Goal: Task Accomplishment & Management: Use online tool/utility

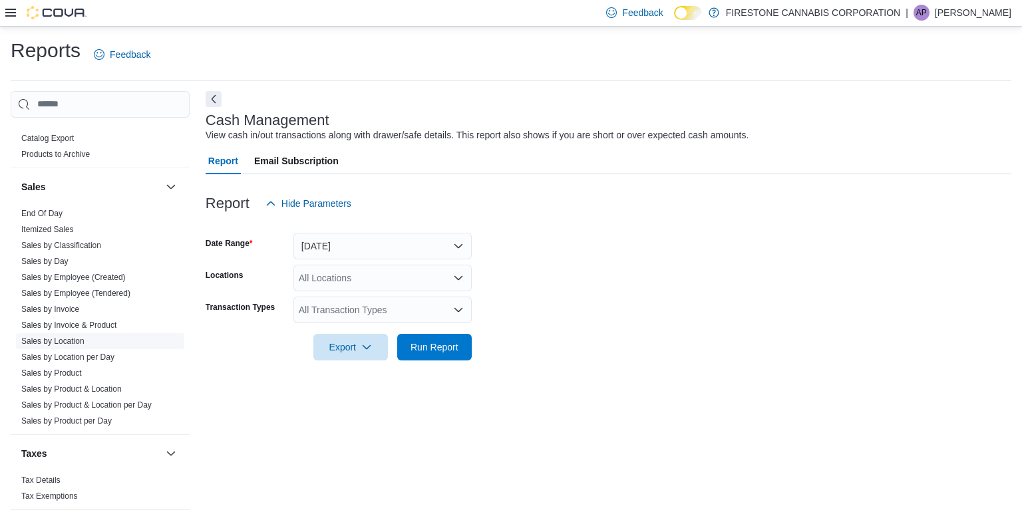
scroll to position [886, 0]
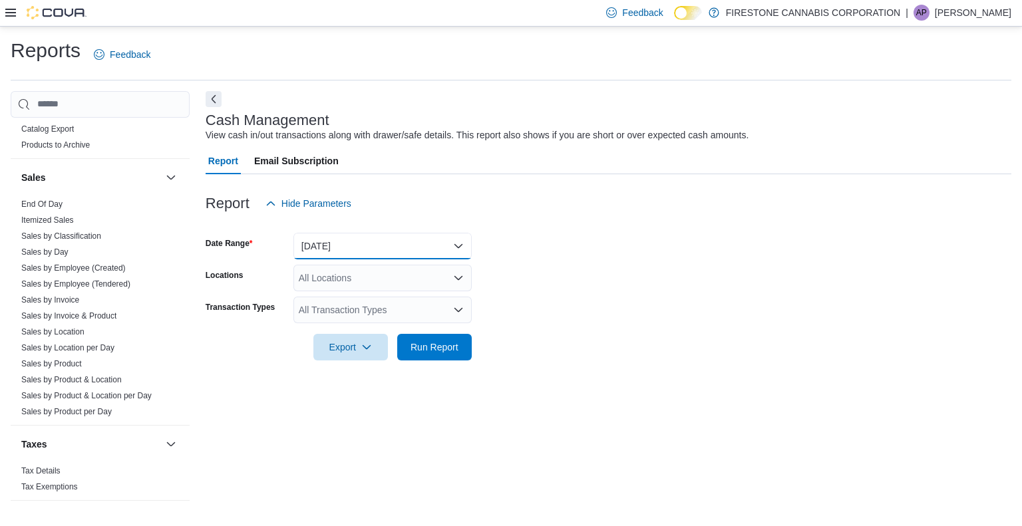
click at [448, 249] on button "Today" at bounding box center [382, 246] width 178 height 27
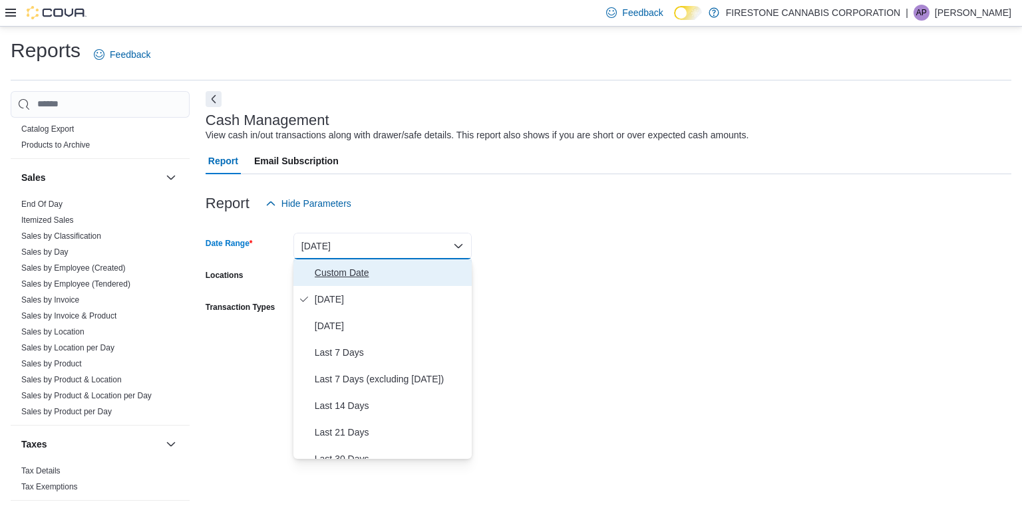
click at [380, 272] on span "Custom Date" at bounding box center [391, 273] width 152 height 16
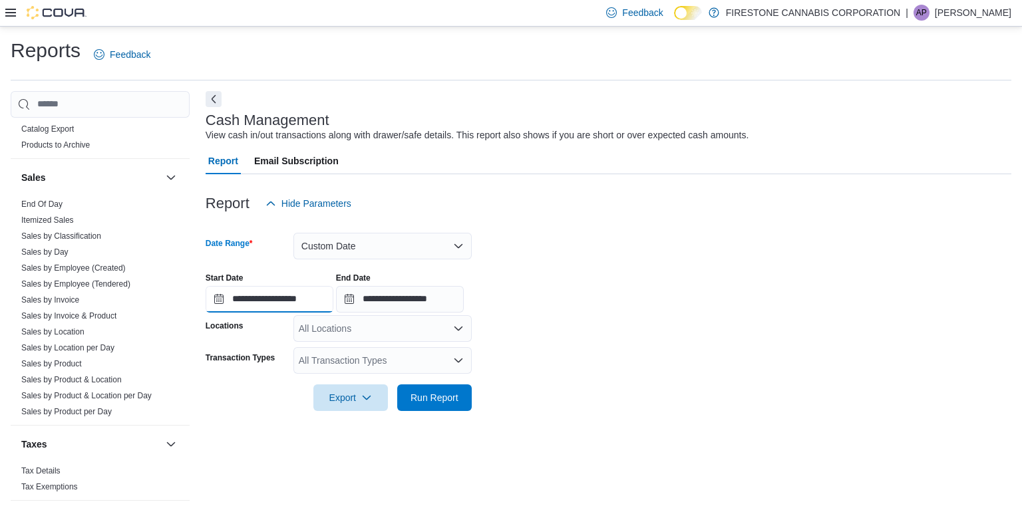
click at [272, 303] on input "**********" at bounding box center [270, 299] width 128 height 27
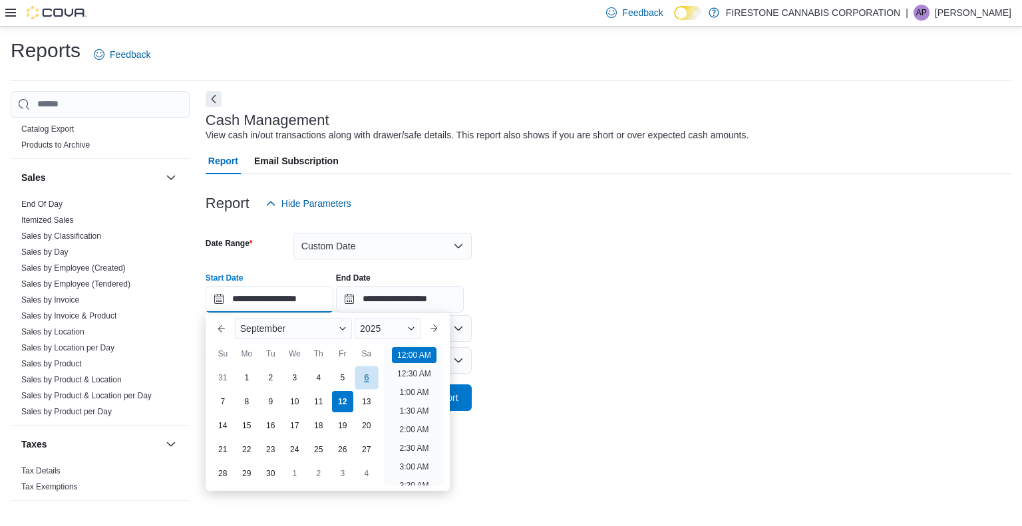
scroll to position [41, 0]
click at [298, 382] on div "3" at bounding box center [294, 377] width 23 height 23
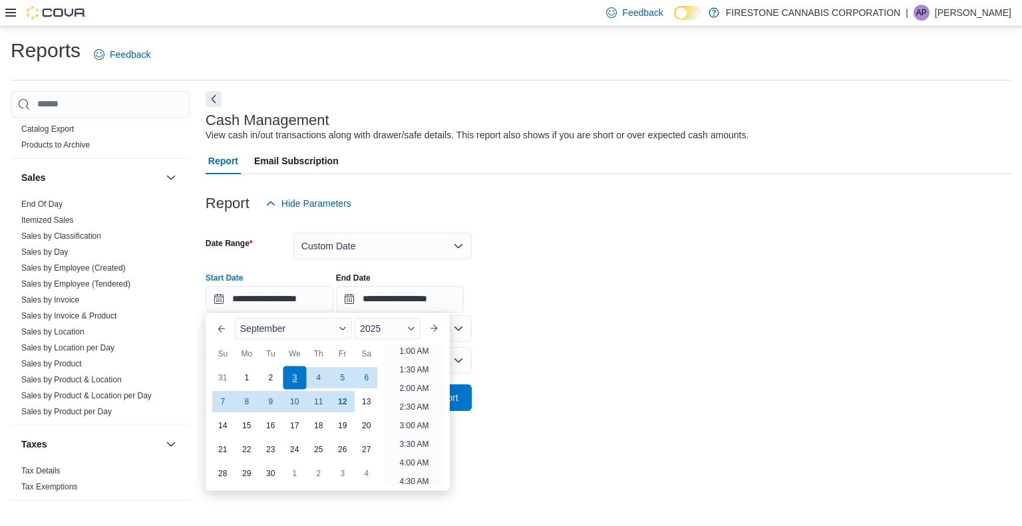
type input "**********"
click at [408, 299] on input "**********" at bounding box center [400, 299] width 128 height 27
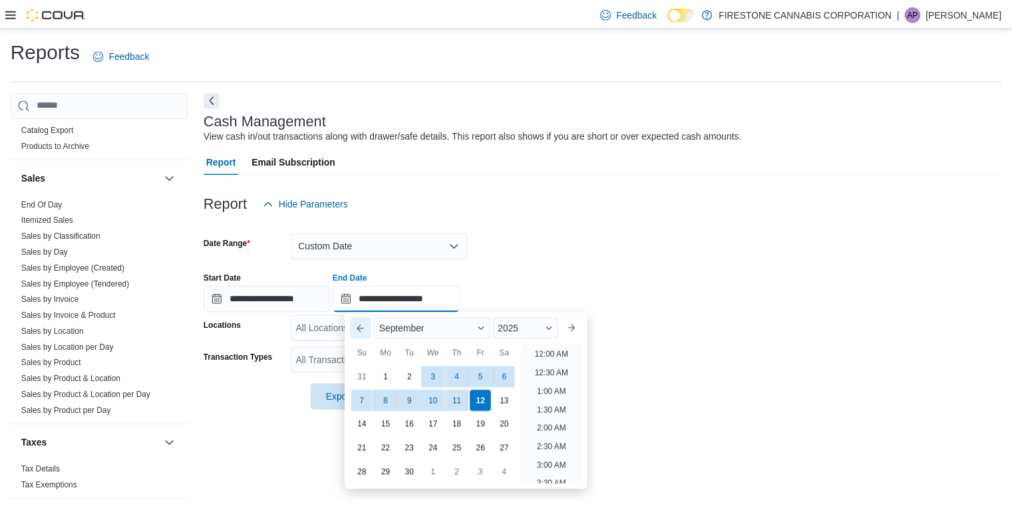
scroll to position [756, 0]
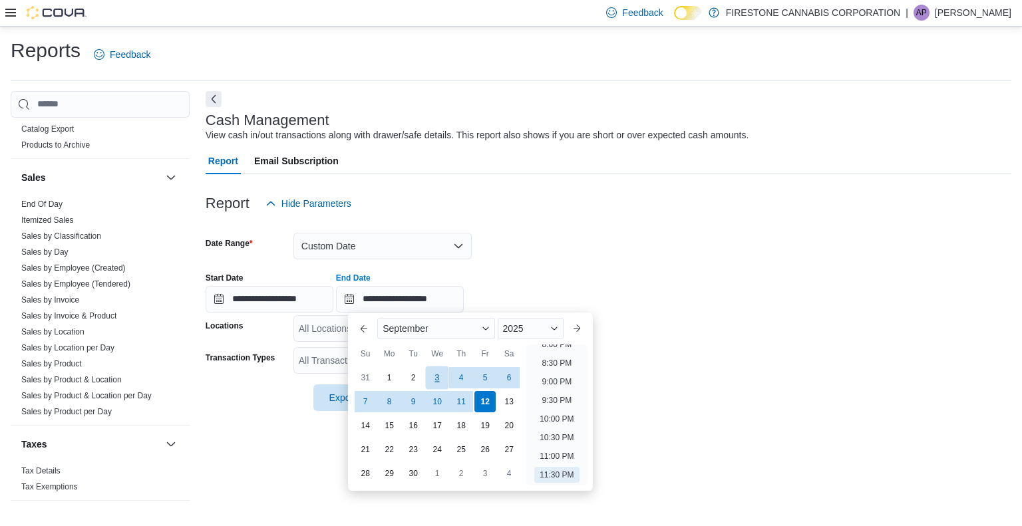
click at [436, 373] on div "3" at bounding box center [437, 377] width 23 height 23
type input "**********"
click at [494, 278] on div "**********" at bounding box center [609, 287] width 806 height 51
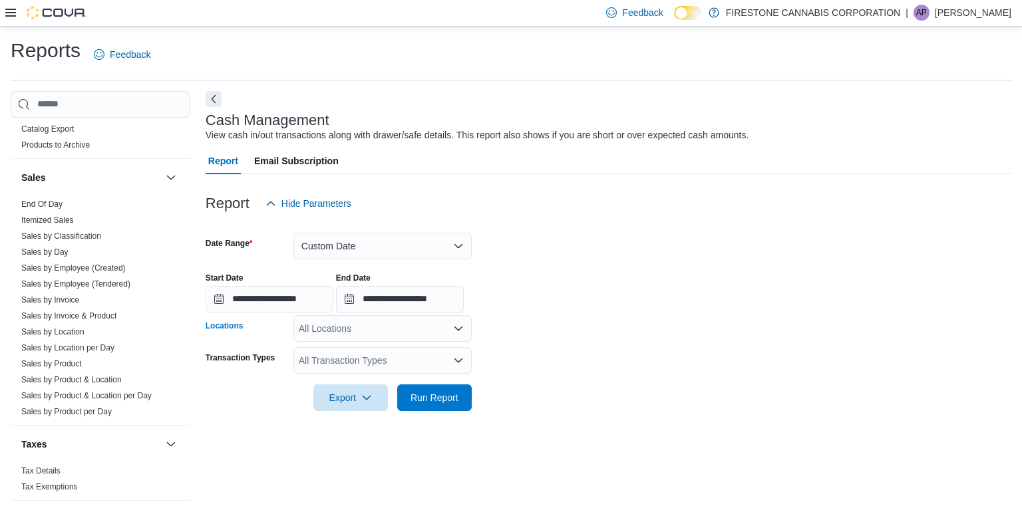
click at [403, 334] on div "All Locations" at bounding box center [382, 328] width 178 height 27
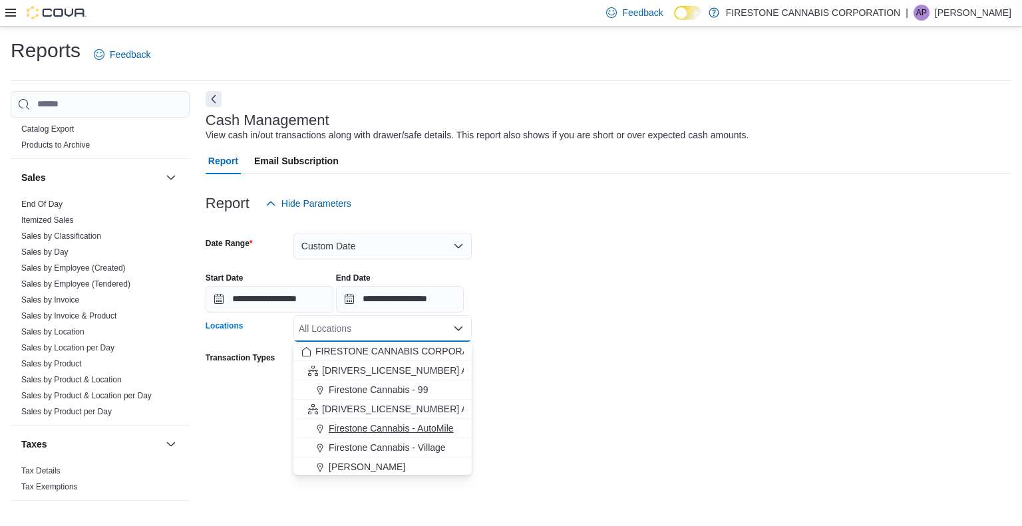
click at [430, 420] on button "Firestone Cannabis - AutoMile" at bounding box center [382, 428] width 178 height 19
click at [484, 327] on form "**********" at bounding box center [609, 314] width 806 height 194
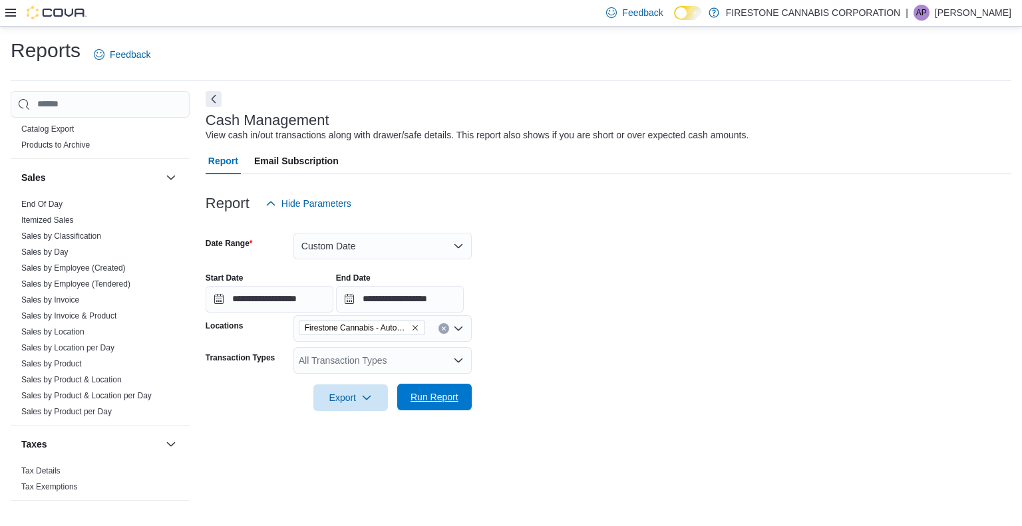
click at [431, 385] on span "Run Report" at bounding box center [434, 397] width 59 height 27
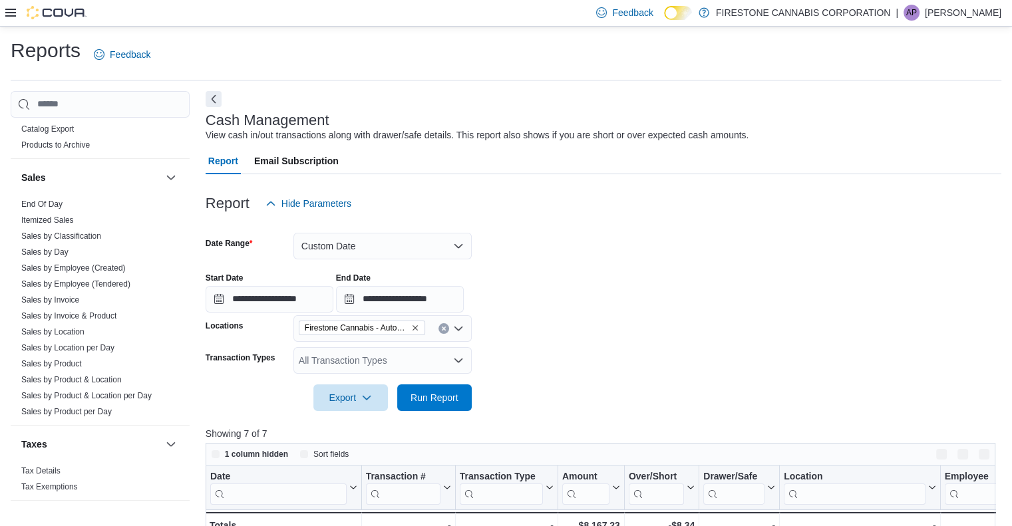
scroll to position [333, 0]
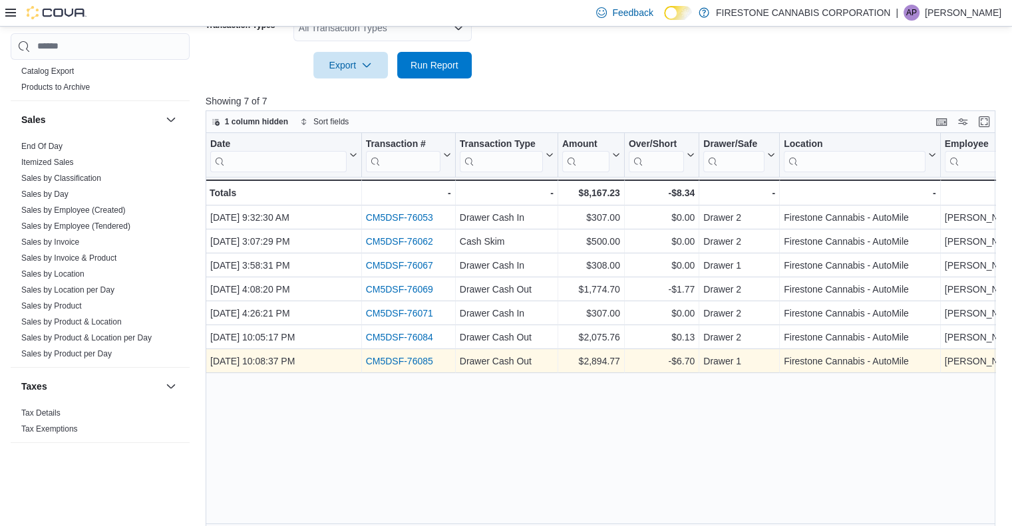
click at [426, 359] on link "CM5DSF-76085" at bounding box center [398, 361] width 67 height 11
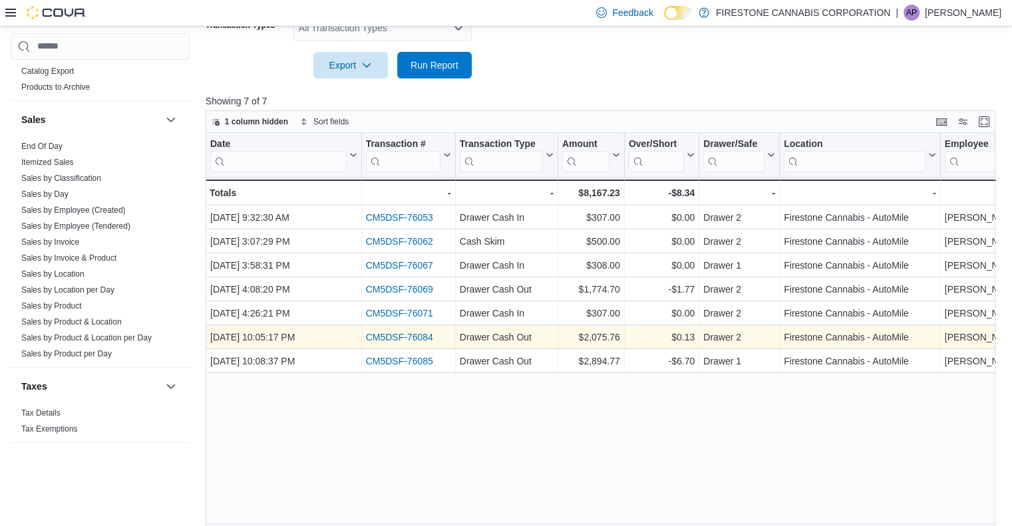
click at [427, 337] on link "CM5DSF-76084" at bounding box center [398, 337] width 67 height 11
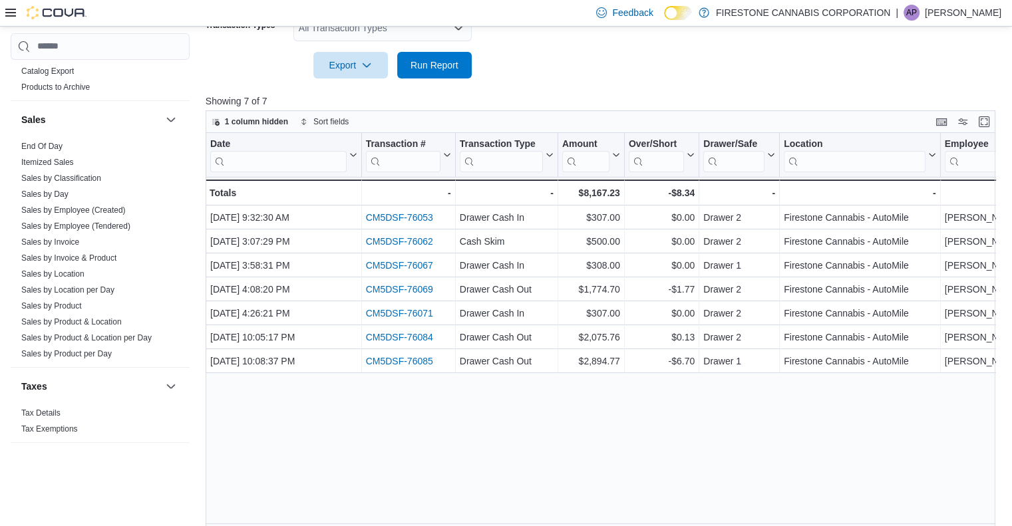
click at [587, 423] on div "Date Click to view column header actions Transaction # Click to view column hea…" at bounding box center [605, 332] width 798 height 398
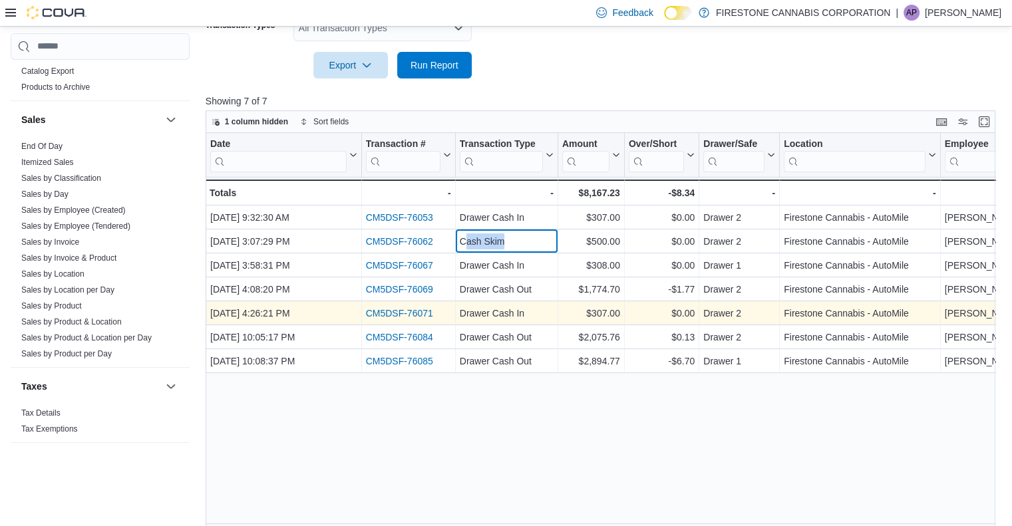
drag, startPoint x: 463, startPoint y: 240, endPoint x: 557, endPoint y: 303, distance: 113.3
click at [545, 236] on div "Cash Skim" at bounding box center [507, 241] width 94 height 16
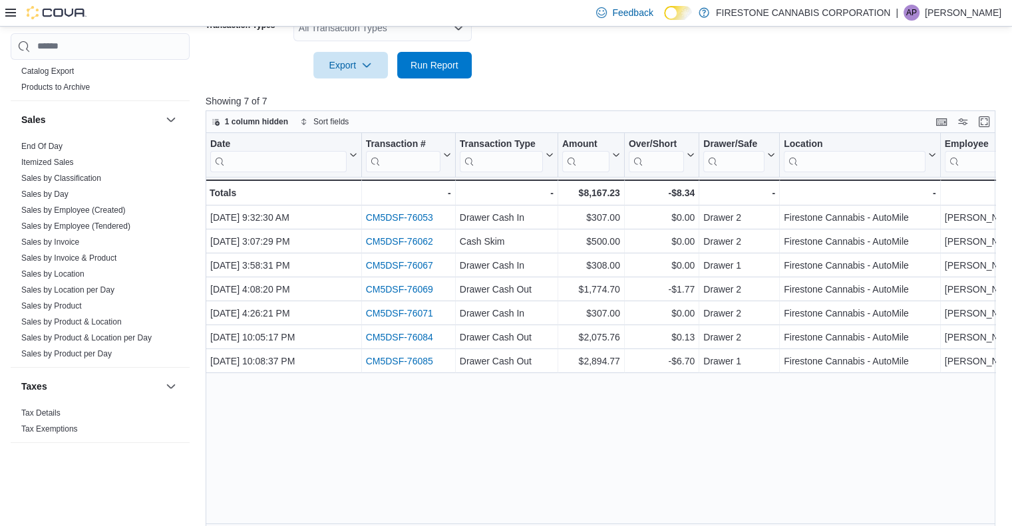
click at [683, 404] on div "Date Click to view column header actions Transaction # Click to view column hea…" at bounding box center [605, 332] width 798 height 398
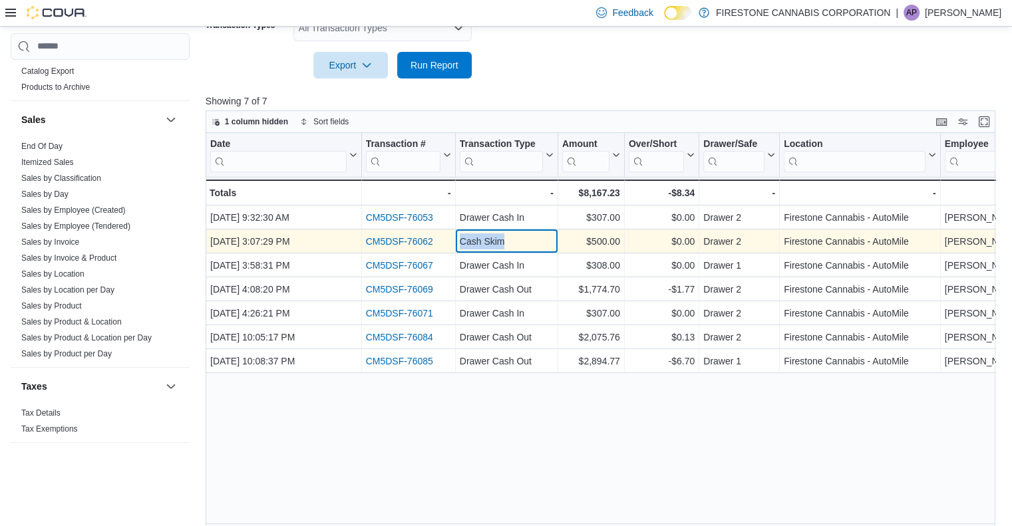
drag, startPoint x: 460, startPoint y: 239, endPoint x: 510, endPoint y: 239, distance: 49.9
click at [510, 239] on div "Cash Skim" at bounding box center [507, 241] width 94 height 16
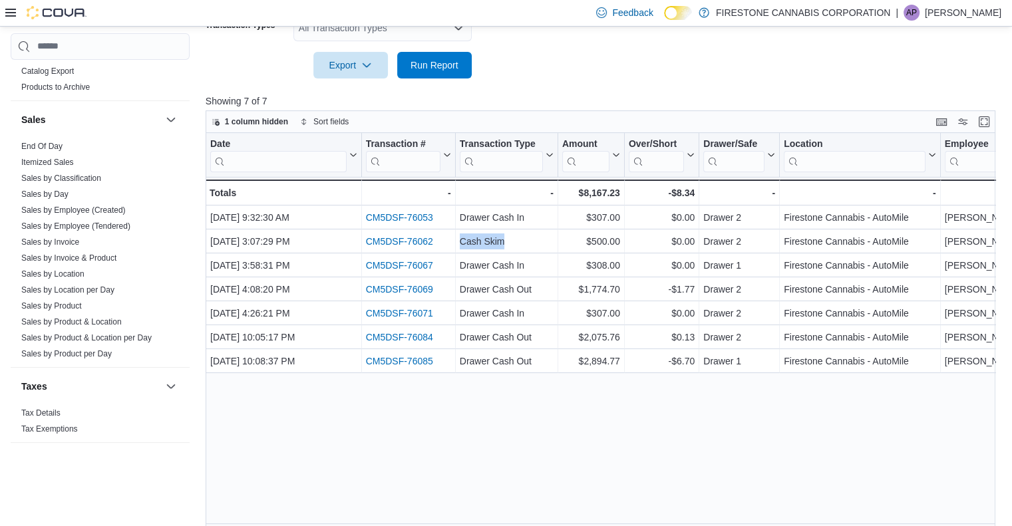
click at [611, 426] on div "Date Click to view column header actions Transaction # Click to view column hea…" at bounding box center [605, 332] width 798 height 398
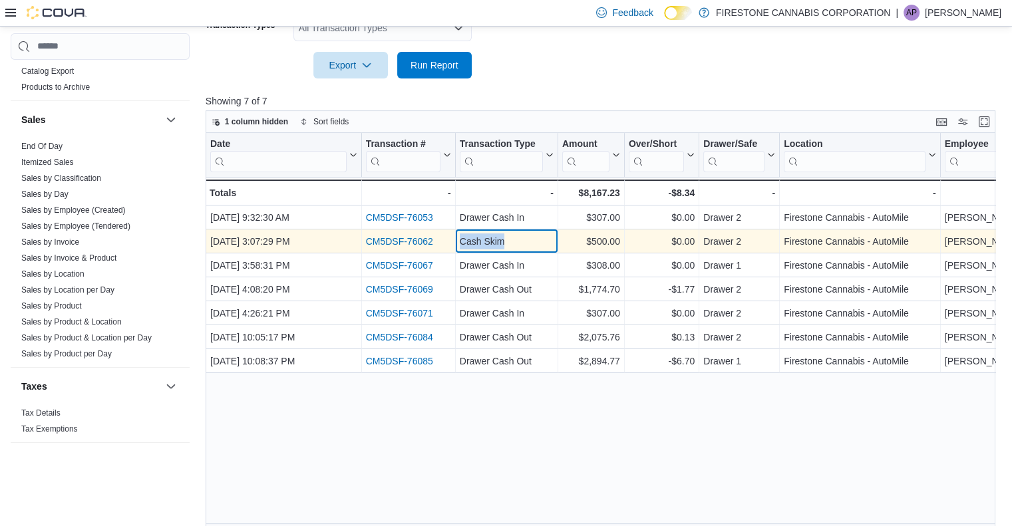
drag, startPoint x: 504, startPoint y: 241, endPoint x: 458, endPoint y: 242, distance: 45.2
click at [458, 242] on div "Cash Skim - Transaction Type, column 3, row 2" at bounding box center [507, 241] width 102 height 24
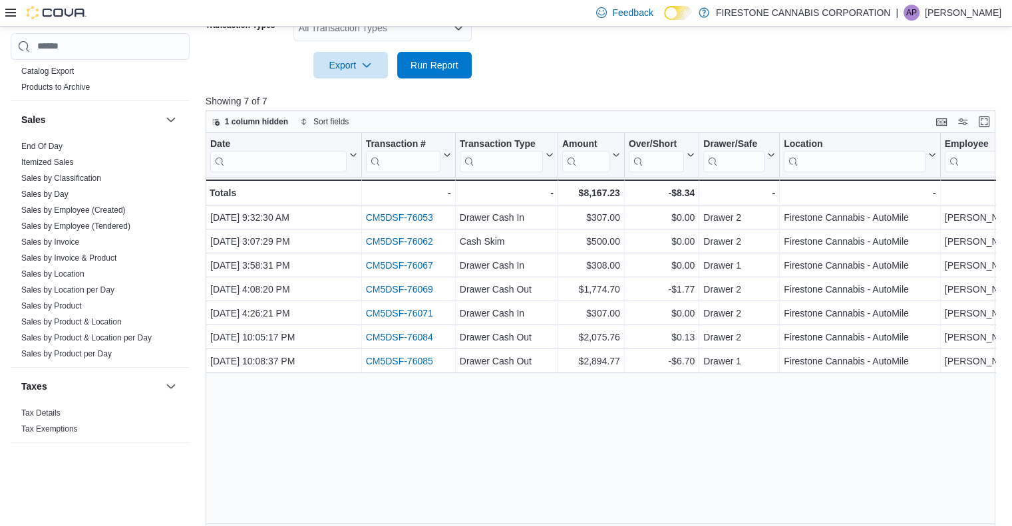
click at [663, 458] on div "Date Click to view column header actions Transaction # Click to view column hea…" at bounding box center [605, 332] width 798 height 398
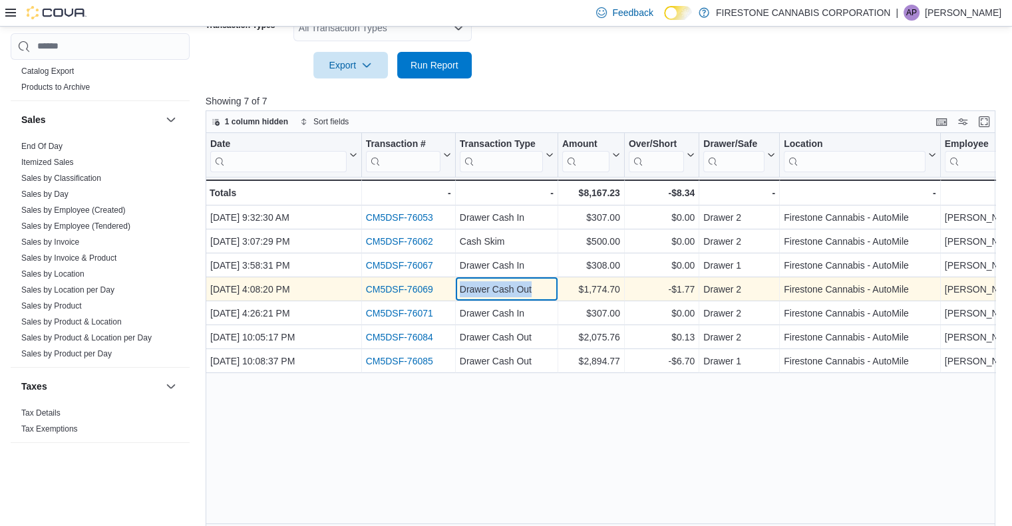
drag, startPoint x: 465, startPoint y: 288, endPoint x: 547, endPoint y: 291, distance: 82.5
click at [547, 291] on div "Drawer Cash Out" at bounding box center [507, 289] width 94 height 16
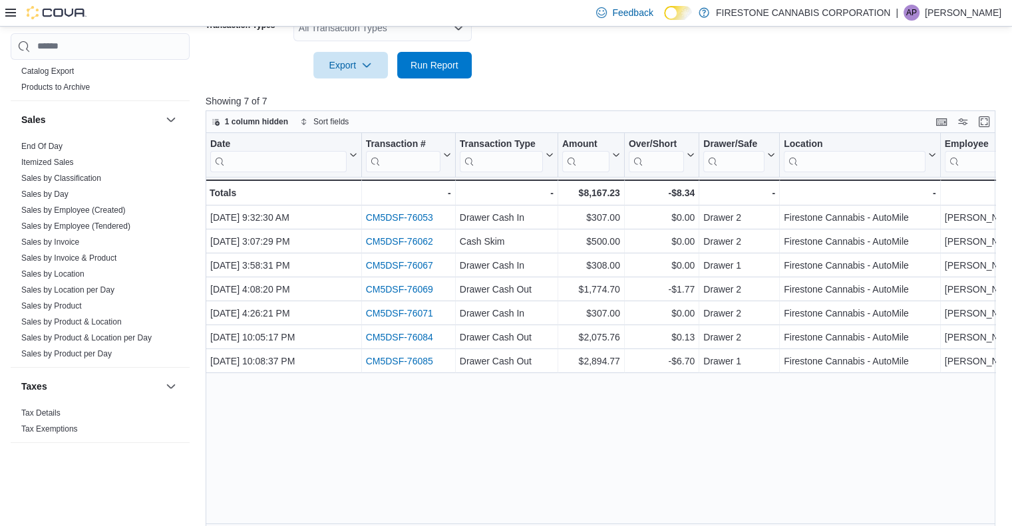
click at [572, 398] on div "Date Click to view column header actions Transaction # Click to view column hea…" at bounding box center [605, 332] width 798 height 398
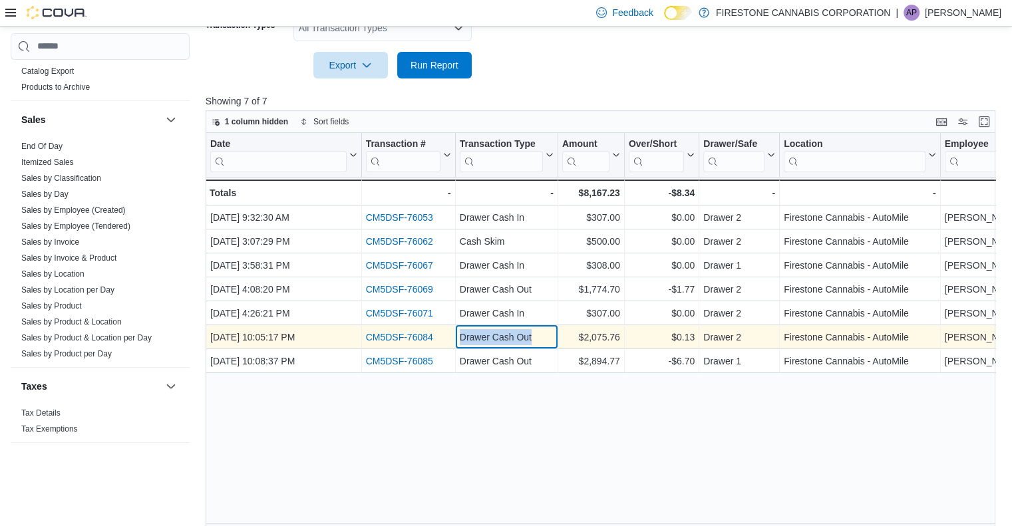
drag, startPoint x: 462, startPoint y: 337, endPoint x: 549, endPoint y: 333, distance: 87.3
click at [549, 333] on div "Drawer Cash Out" at bounding box center [507, 337] width 94 height 16
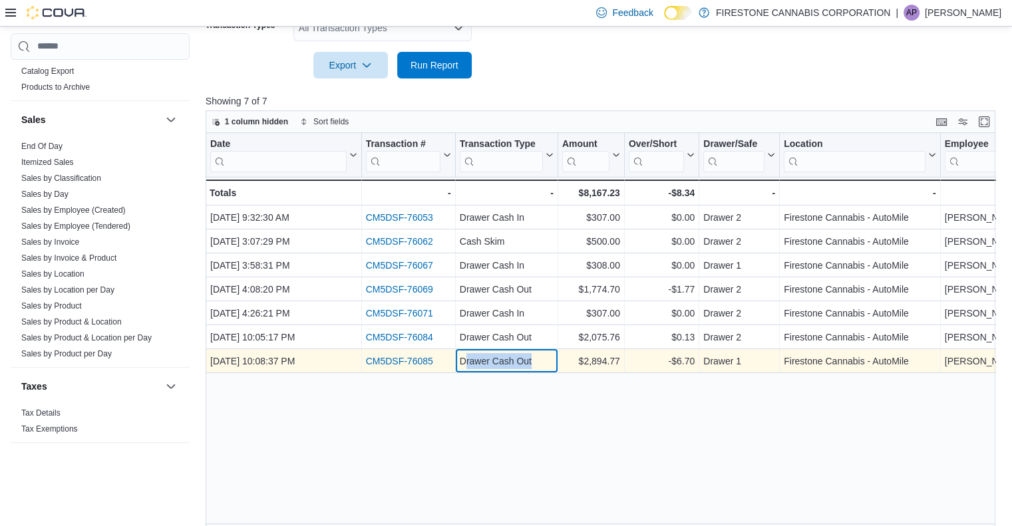
drag, startPoint x: 463, startPoint y: 361, endPoint x: 542, endPoint y: 361, distance: 79.2
click at [542, 361] on div "Drawer Cash Out" at bounding box center [507, 361] width 94 height 16
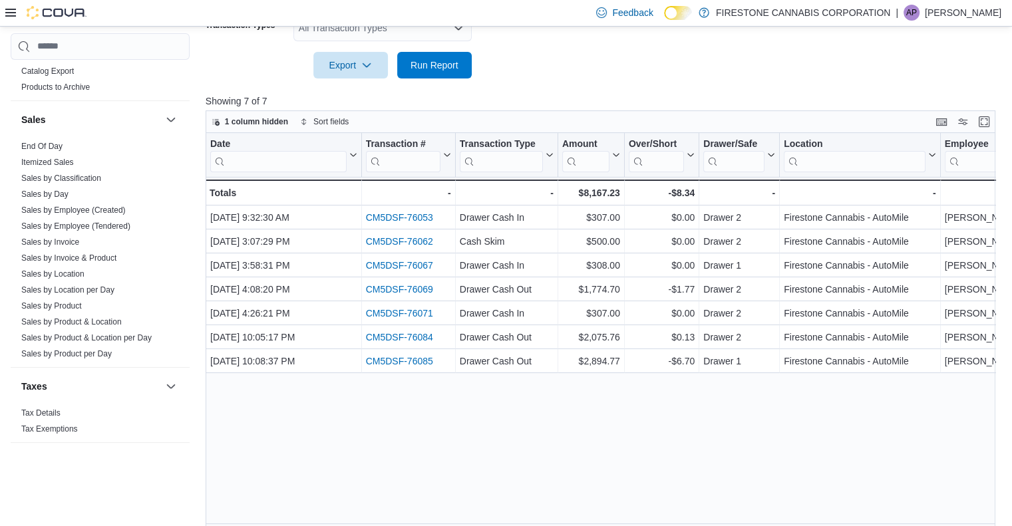
click at [560, 440] on div "Date Click to view column header actions Transaction # Click to view column hea…" at bounding box center [605, 332] width 798 height 398
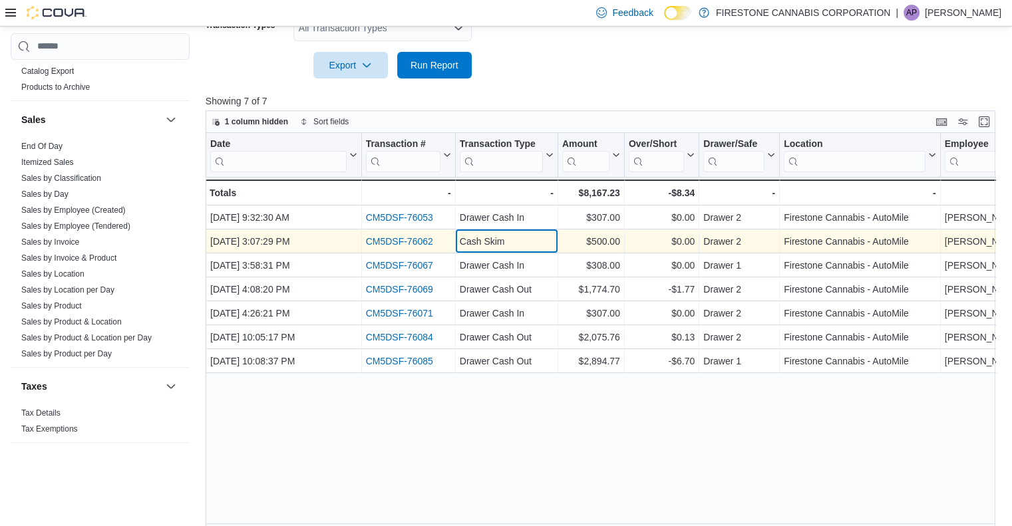
click at [511, 239] on div "Cash Skim" at bounding box center [507, 241] width 94 height 16
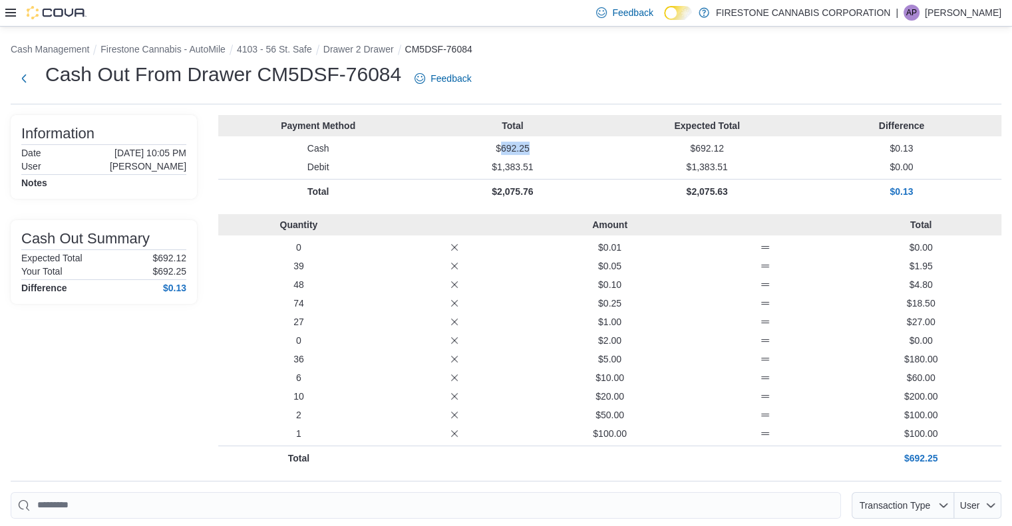
drag, startPoint x: 504, startPoint y: 146, endPoint x: 545, endPoint y: 145, distance: 41.2
click at [545, 145] on p "$692.25" at bounding box center [512, 148] width 189 height 13
click at [19, 77] on button "Next" at bounding box center [24, 78] width 27 height 27
